Goal: Information Seeking & Learning: Understand process/instructions

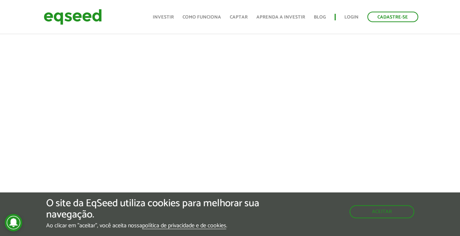
scroll to position [348, 0]
click at [220, 225] on link "política de privacidade e de cookies" at bounding box center [184, 226] width 84 height 6
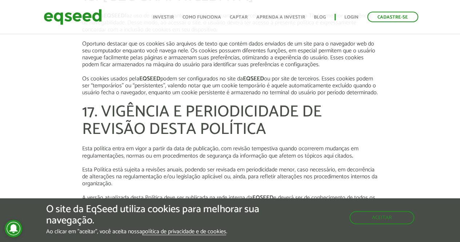
scroll to position [2726, 0]
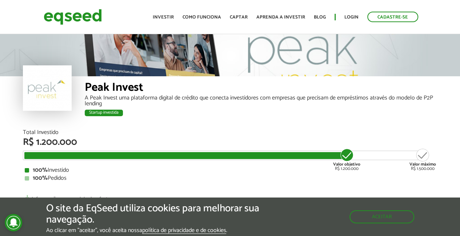
scroll to position [348, 0]
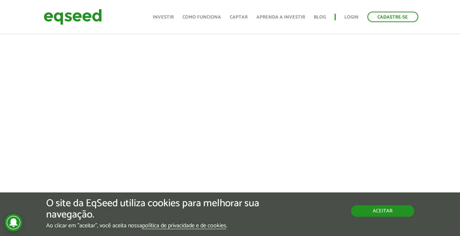
click at [366, 210] on button "Aceitar" at bounding box center [382, 211] width 63 height 12
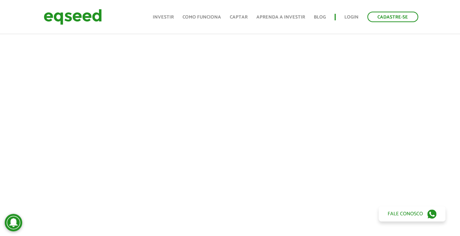
scroll to position [328, 0]
click at [201, 17] on link "Como funciona" at bounding box center [202, 17] width 39 height 5
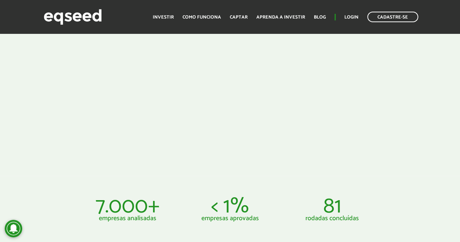
scroll to position [244, 0]
